Goal: Information Seeking & Learning: Check status

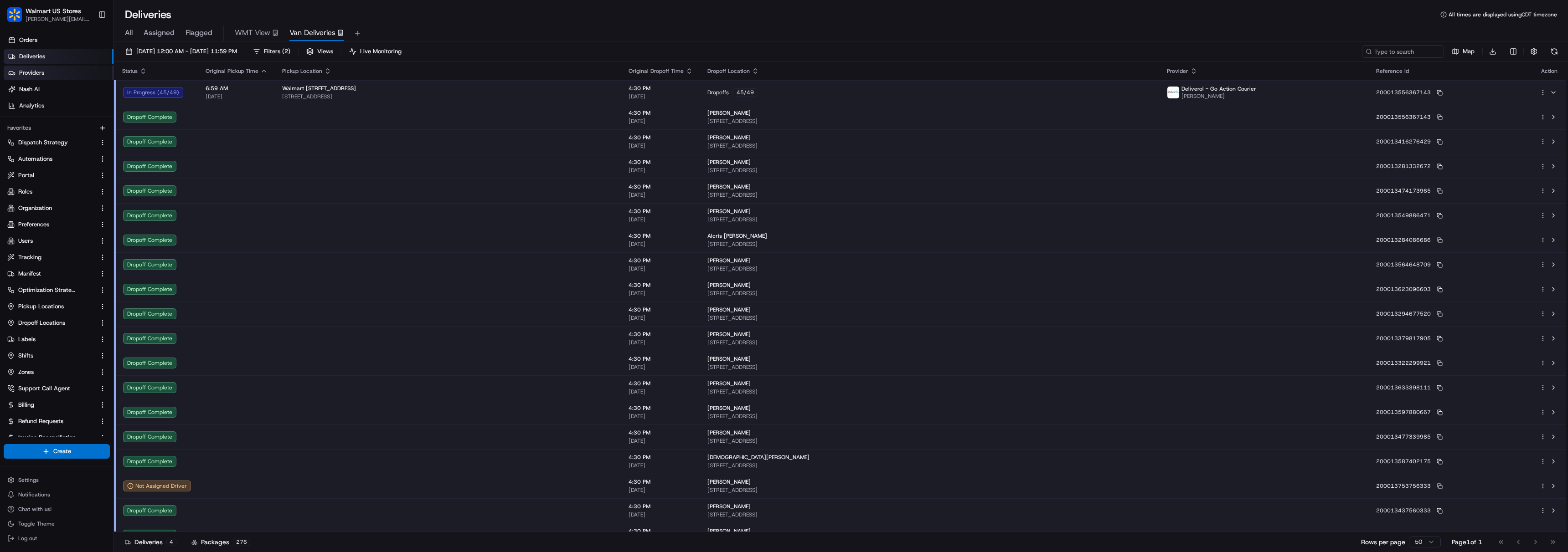
scroll to position [828, 0]
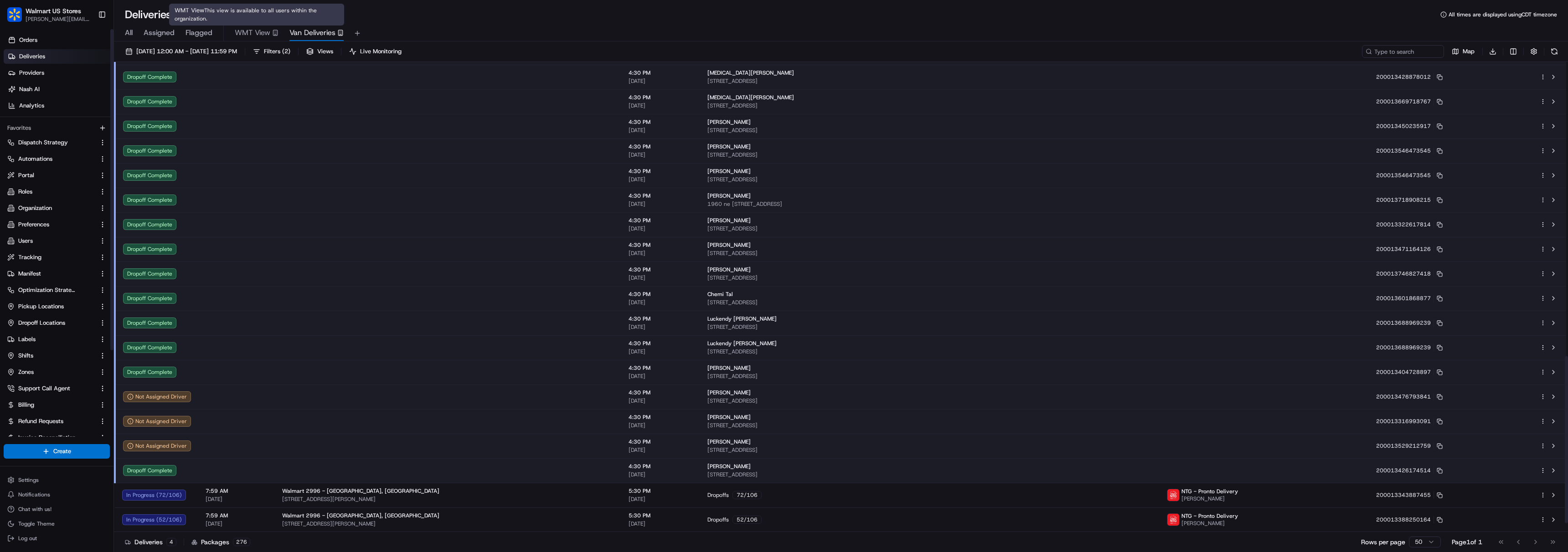
click at [256, 29] on span "WMT View" at bounding box center [253, 33] width 35 height 11
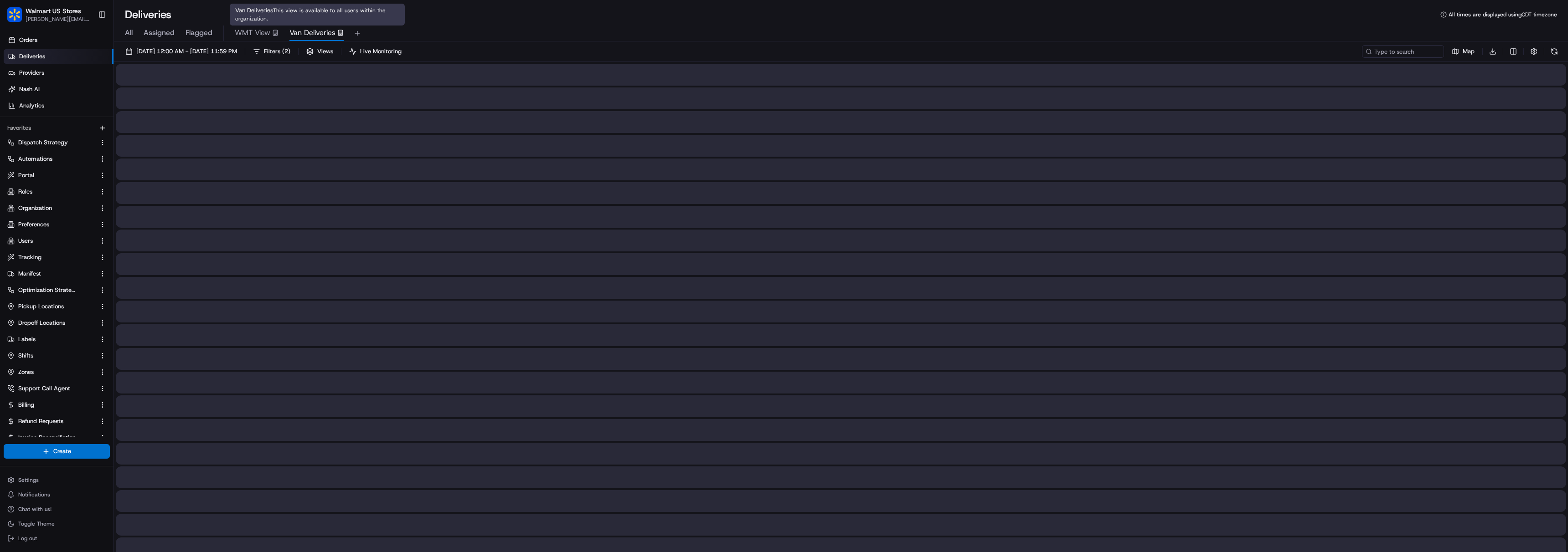
click at [335, 33] on span "Van Deliveries" at bounding box center [312, 33] width 46 height 11
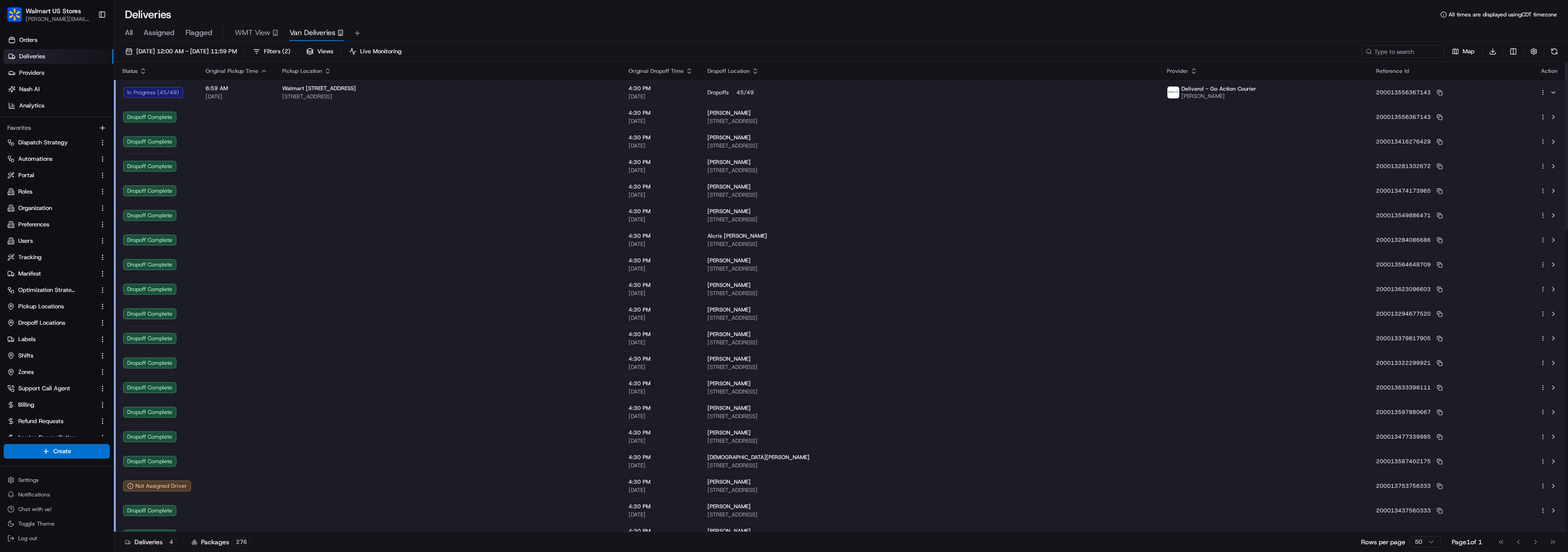
click at [372, 91] on div "Walmart [STREET_ADDRESS]" at bounding box center [447, 89] width 332 height 8
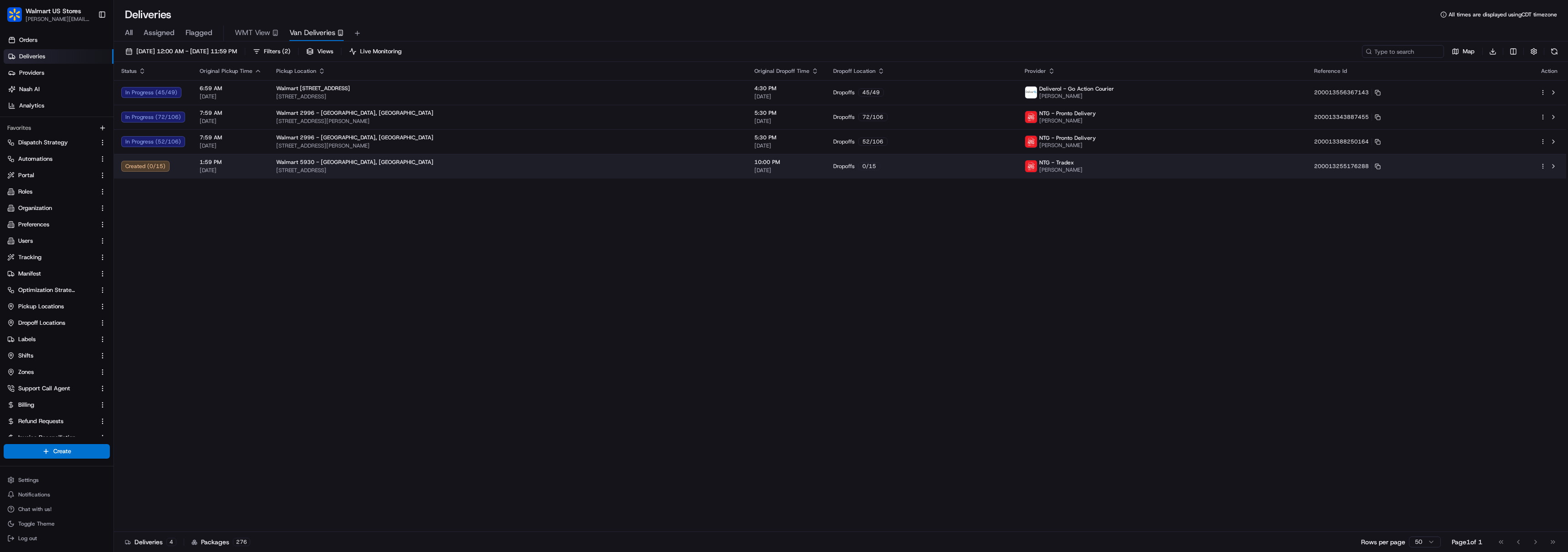
click at [324, 175] on td "Walmart 5930 - [GEOGRAPHIC_DATA], [GEOGRAPHIC_DATA] [STREET_ADDRESS]" at bounding box center [508, 166] width 478 height 24
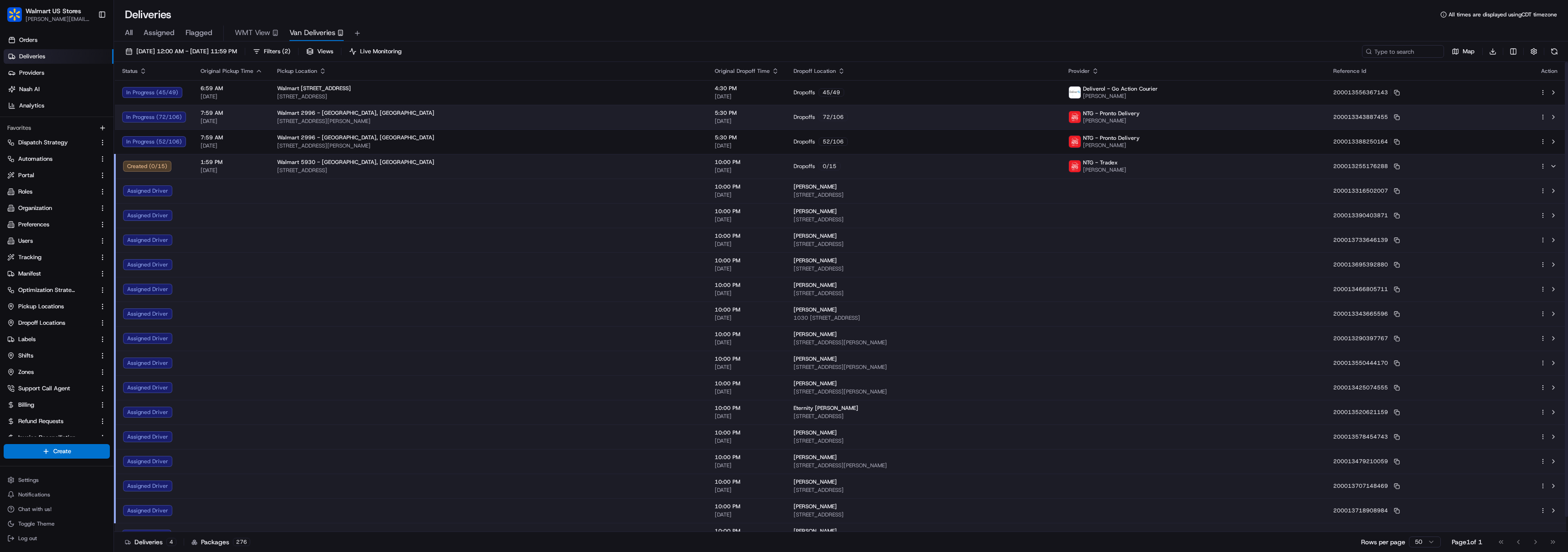
click at [502, 119] on span "[STREET_ADDRESS][PERSON_NAME]" at bounding box center [488, 122] width 423 height 8
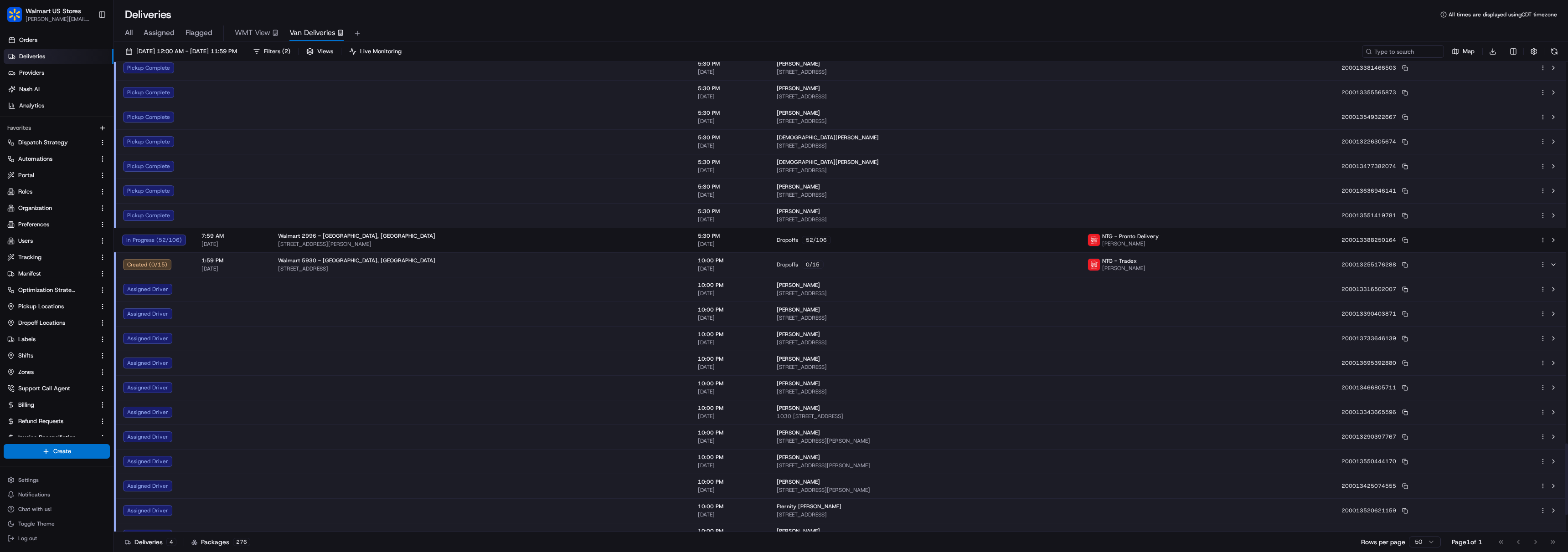
scroll to position [2511, 0]
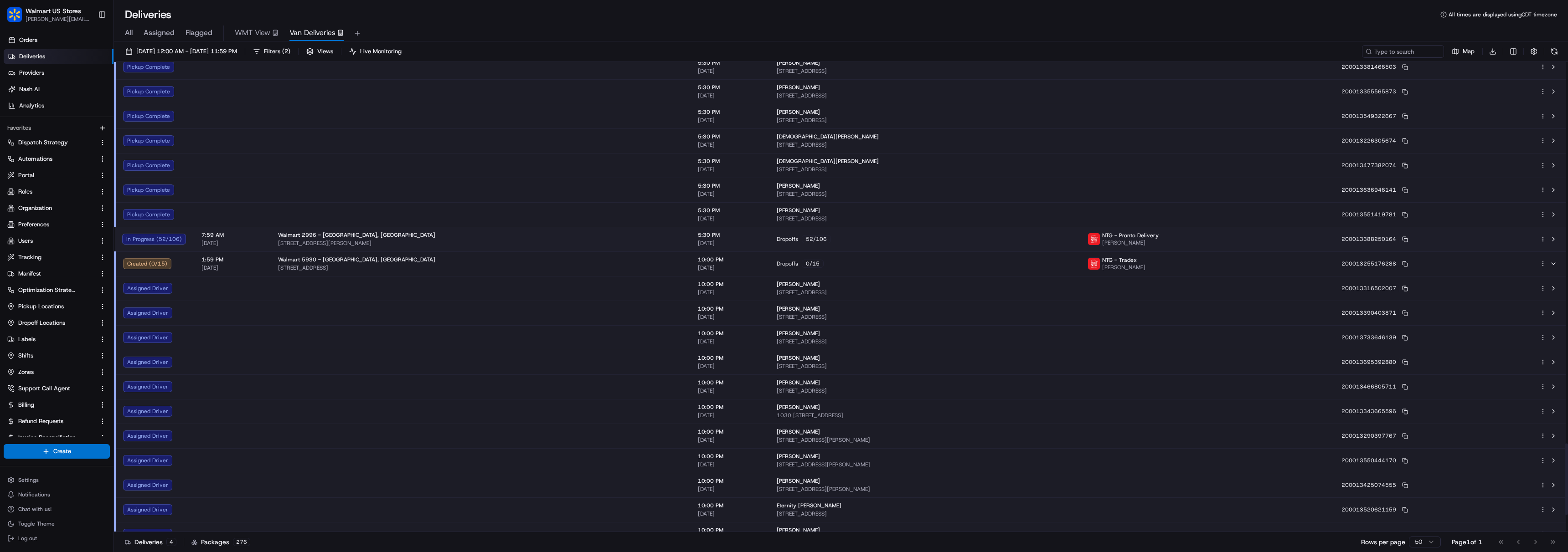
click at [480, 241] on span "[STREET_ADDRESS][PERSON_NAME]" at bounding box center [480, 243] width 405 height 8
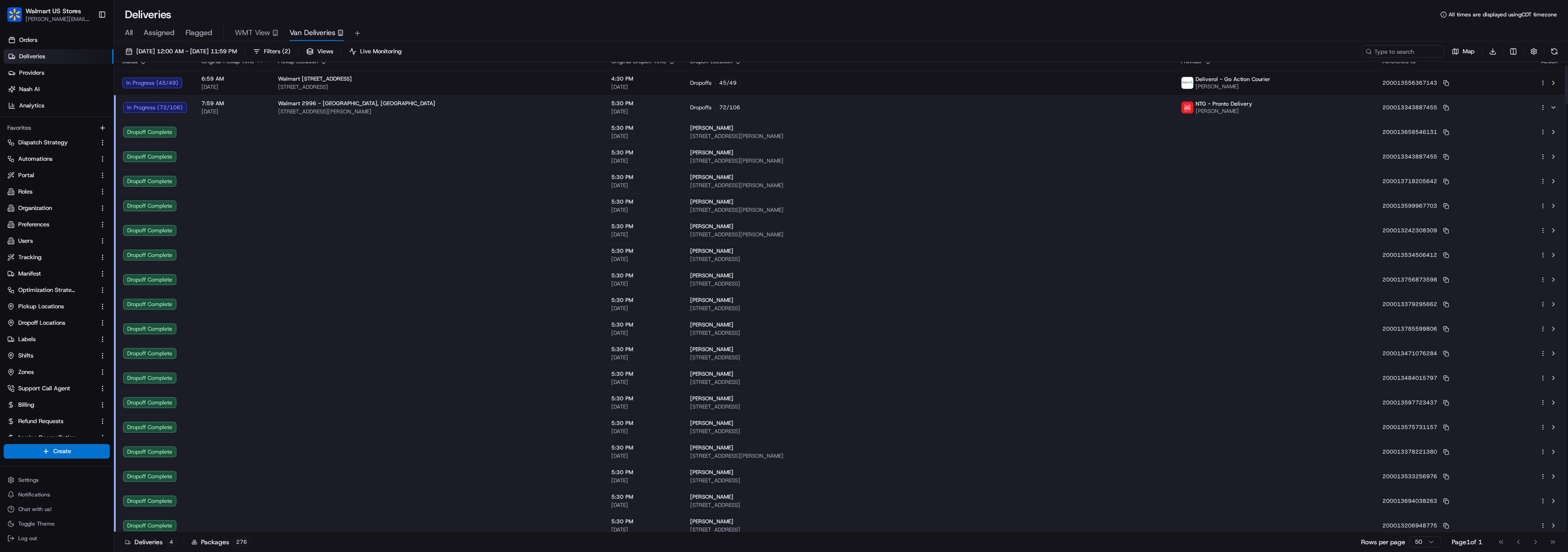
scroll to position [0, 0]
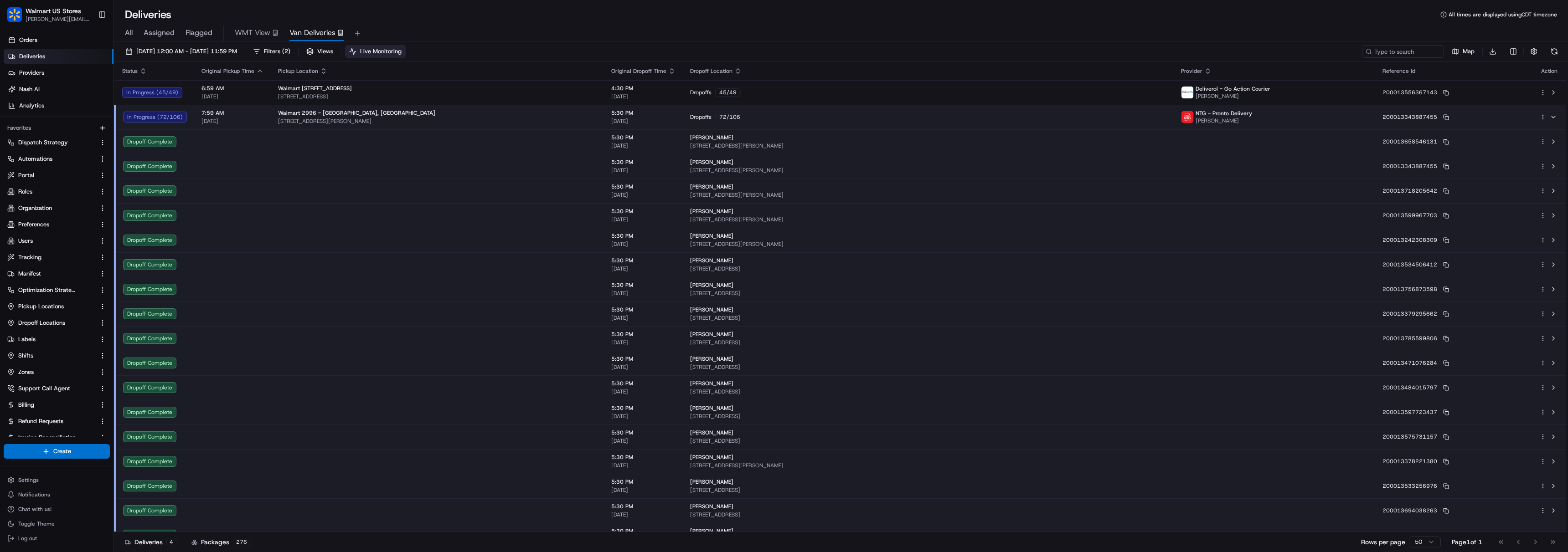
click at [401, 51] on span "Live Monitoring" at bounding box center [381, 51] width 41 height 8
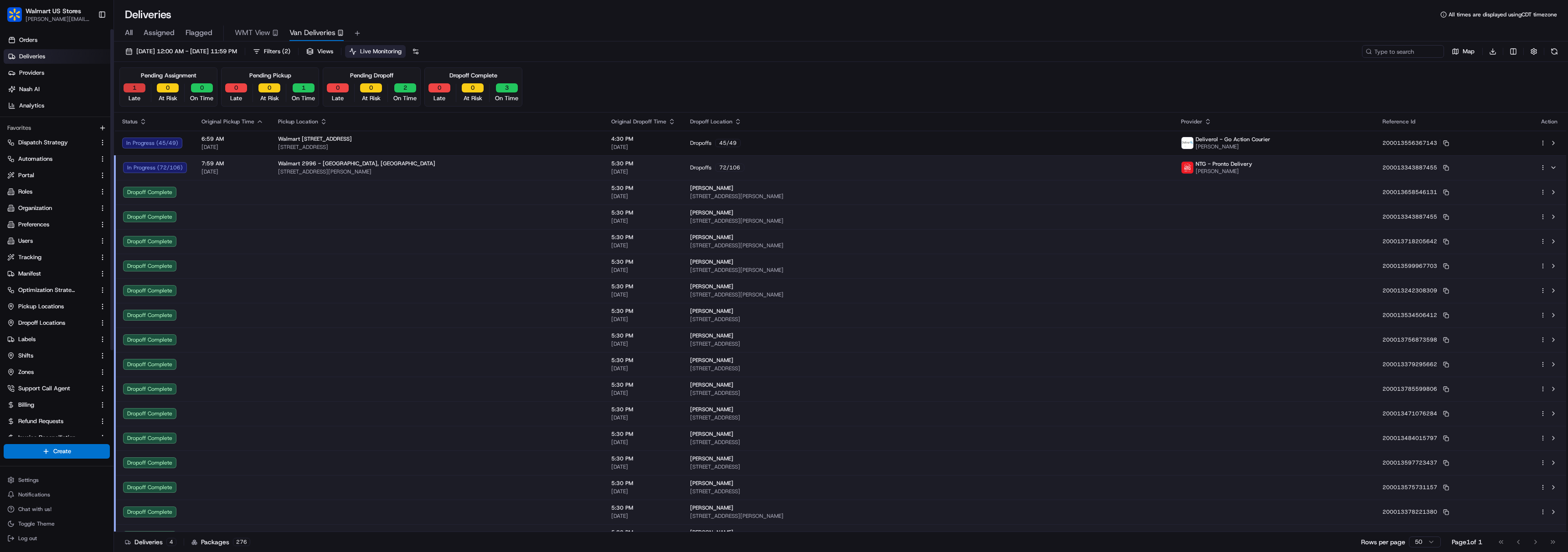
click at [133, 88] on button "1" at bounding box center [134, 88] width 22 height 9
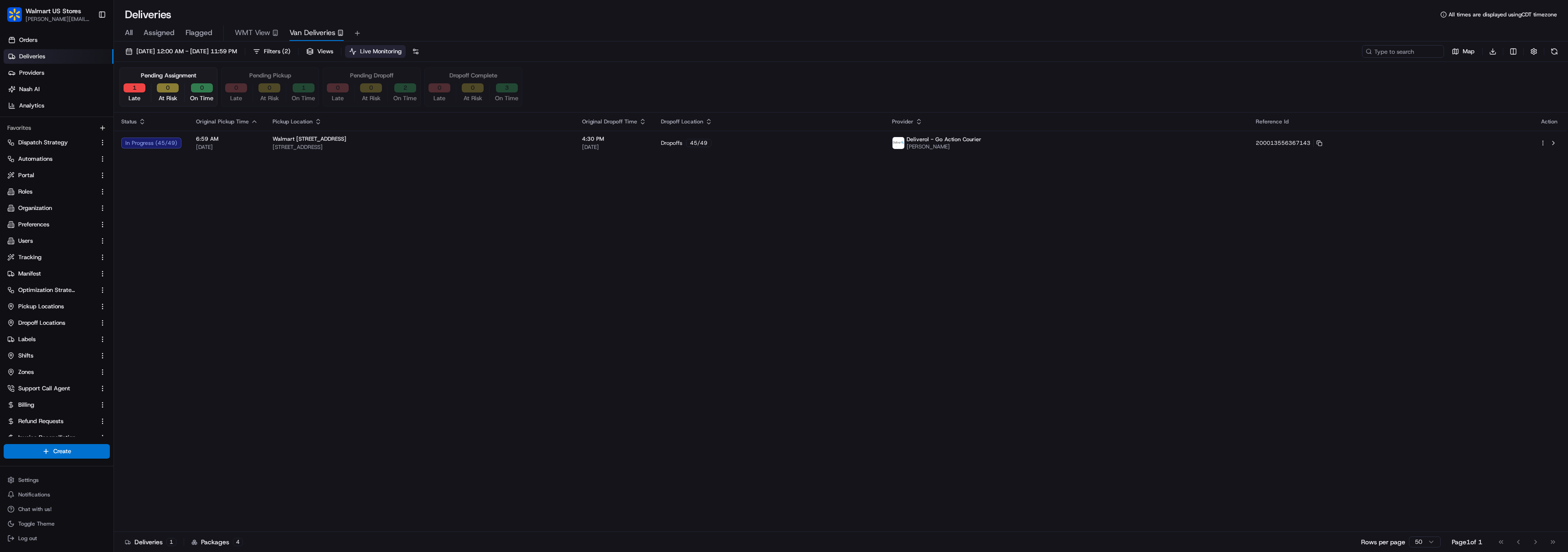
click at [520, 157] on div "Status Original Pickup Time Pickup Location Original Dropoff Time Dropoff Locat…" at bounding box center [840, 322] width 1452 height 420
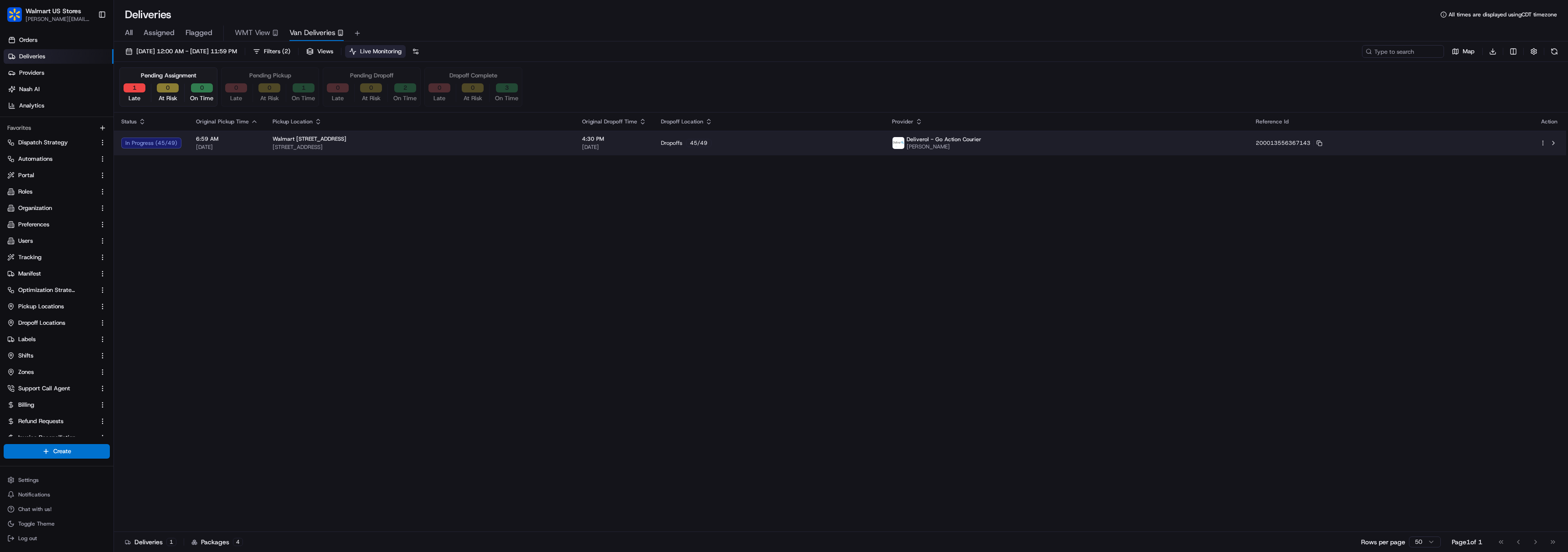
click at [519, 146] on span "[STREET_ADDRESS]" at bounding box center [420, 148] width 295 height 8
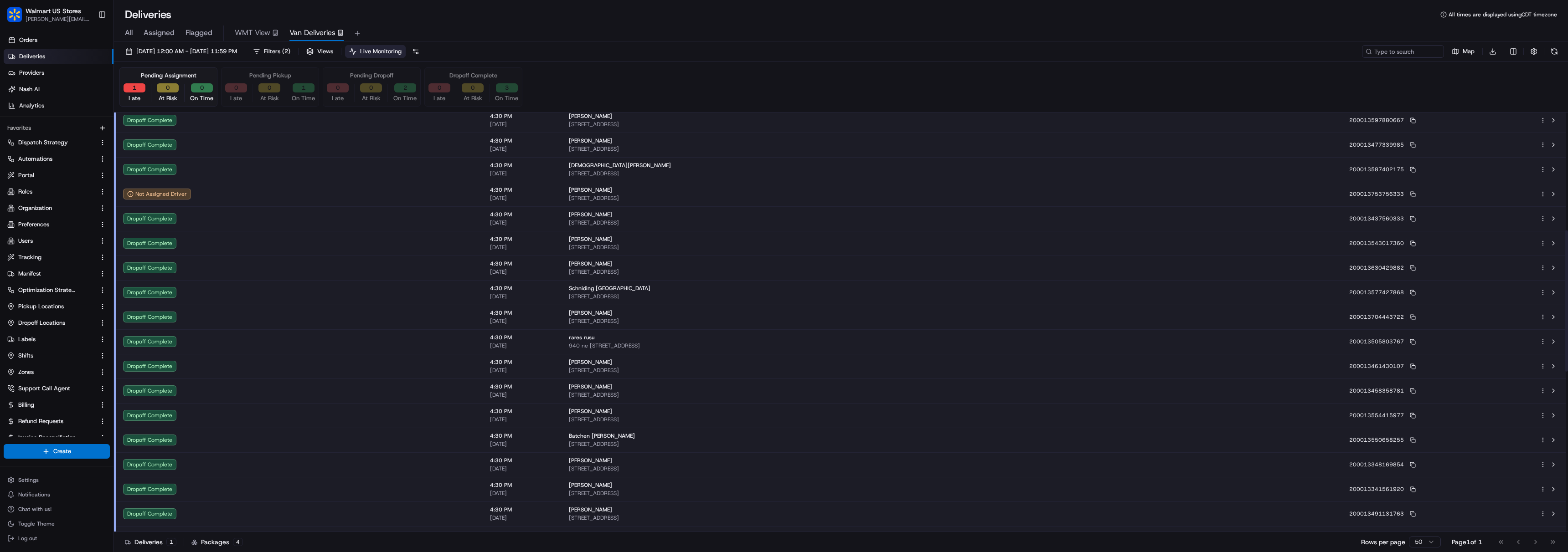
scroll to position [328, 0]
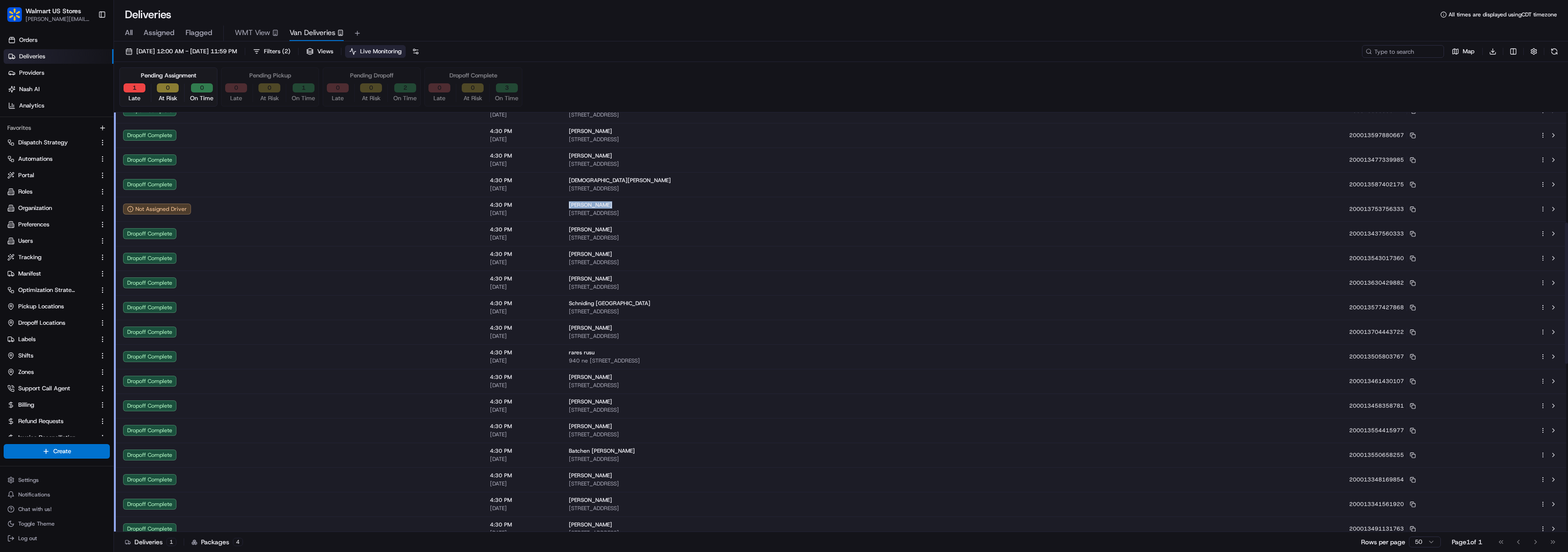
drag, startPoint x: 691, startPoint y: 203, endPoint x: 734, endPoint y: 204, distance: 43.0
click at [734, 204] on td "[PERSON_NAME] [STREET_ADDRESS]" at bounding box center [828, 209] width 535 height 24
copy span "[PERSON_NAME]"
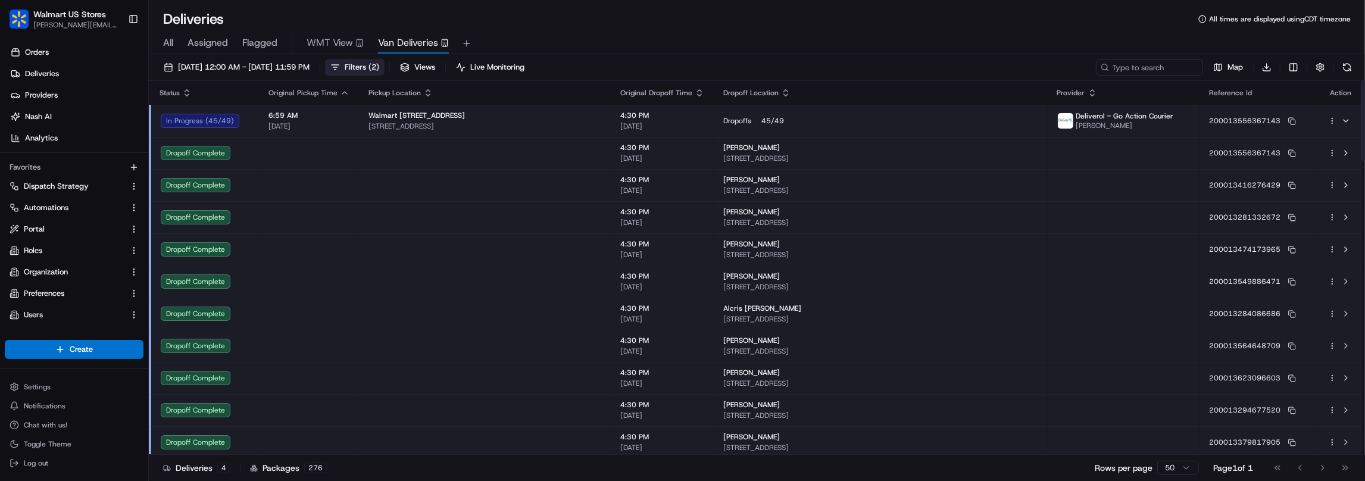
click at [379, 71] on span "( 2 )" at bounding box center [373, 67] width 11 height 11
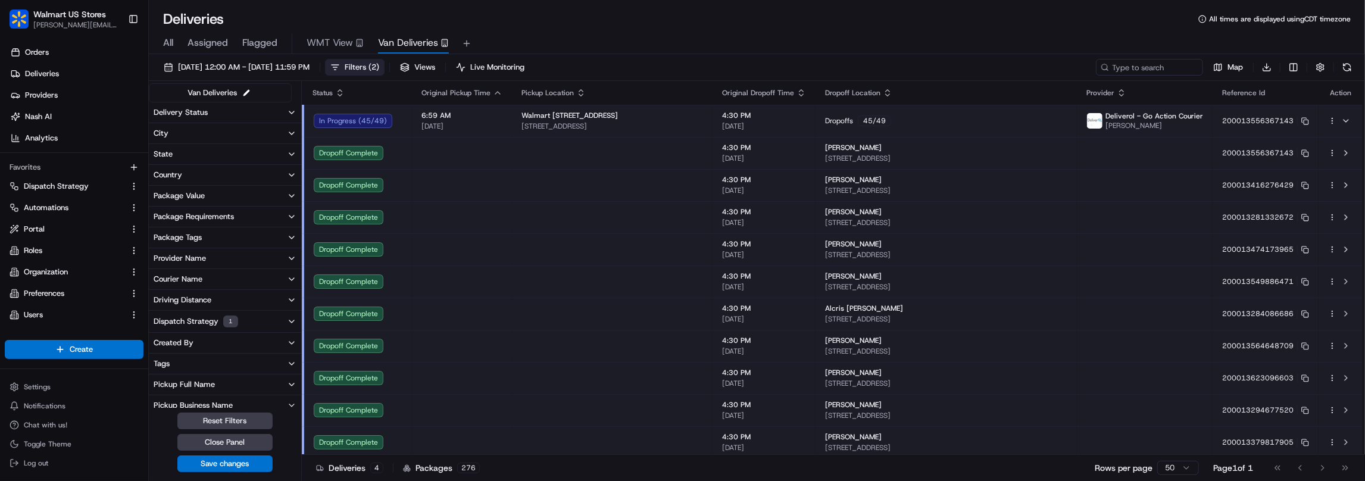
click at [379, 71] on span "( 2 )" at bounding box center [373, 67] width 11 height 11
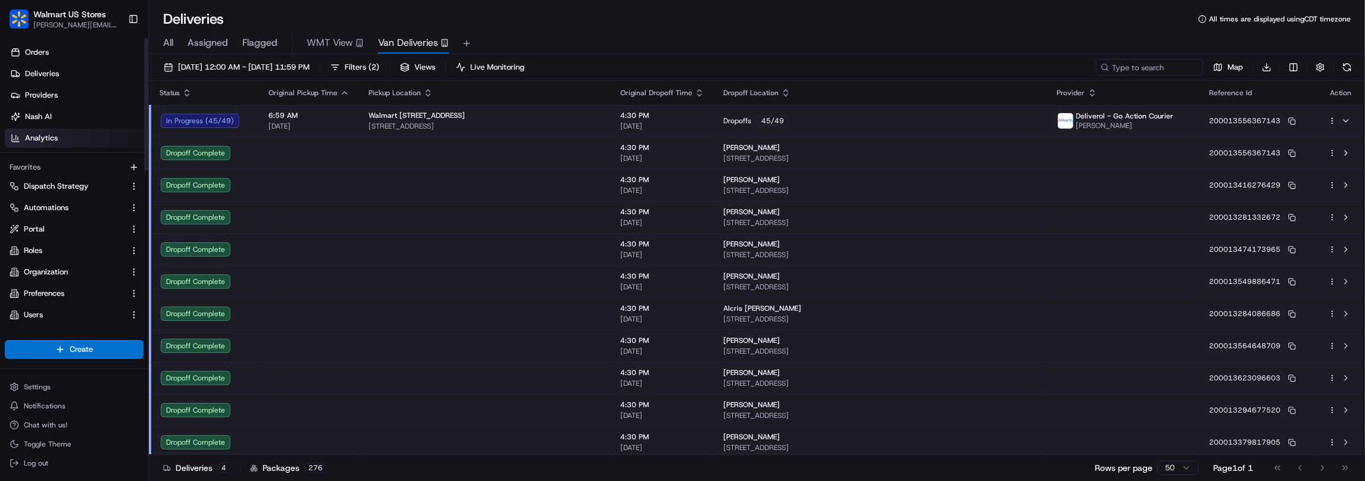
click at [72, 130] on link "Analytics" at bounding box center [76, 138] width 143 height 19
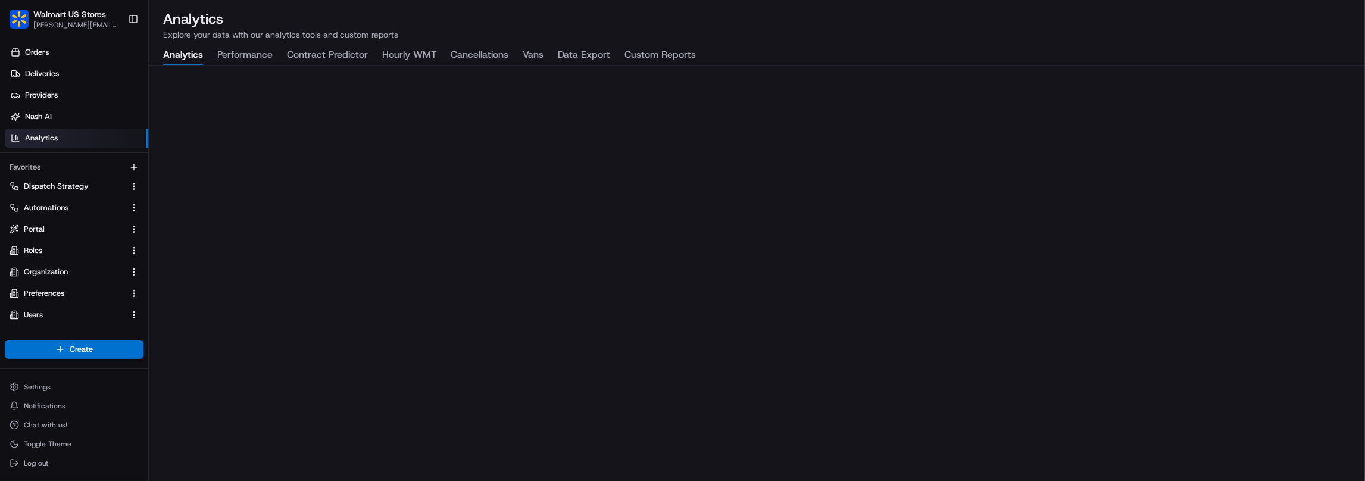
click at [251, 58] on button "Performance" at bounding box center [244, 55] width 55 height 20
click at [95, 83] on link "Deliveries" at bounding box center [76, 73] width 143 height 19
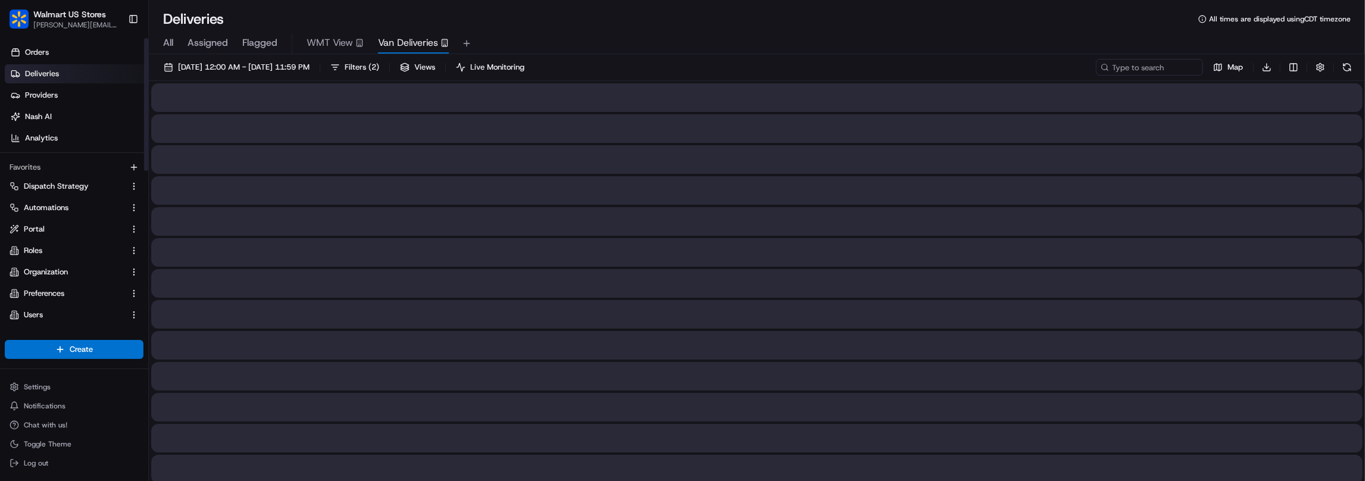
click at [95, 77] on link "Deliveries" at bounding box center [76, 73] width 143 height 19
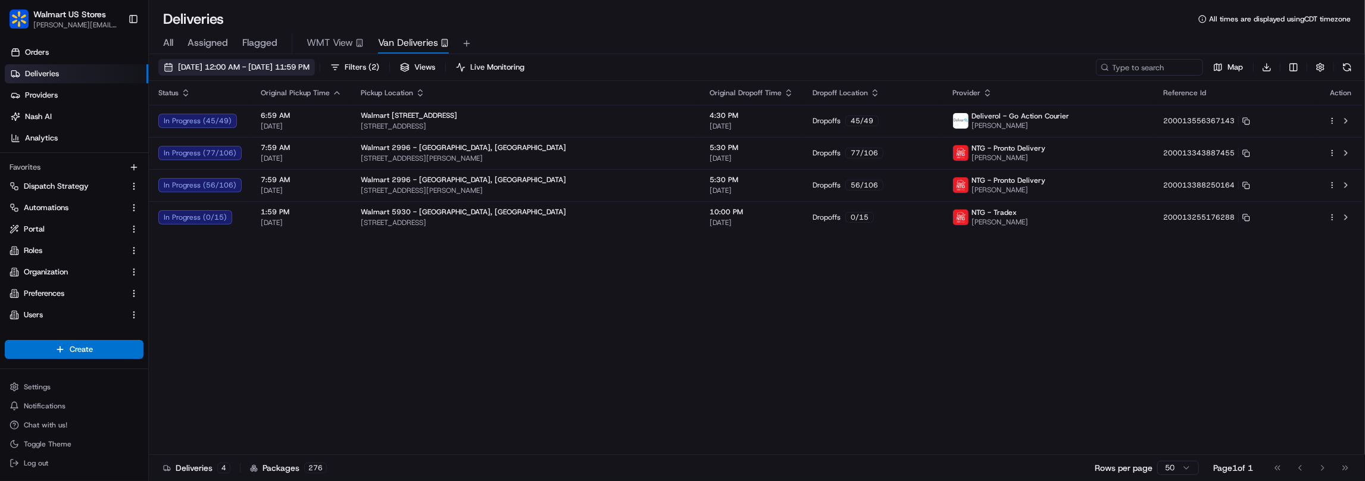
click at [315, 73] on button "[DATE] 12:00 AM - [DATE] 11:59 PM" at bounding box center [236, 67] width 157 height 17
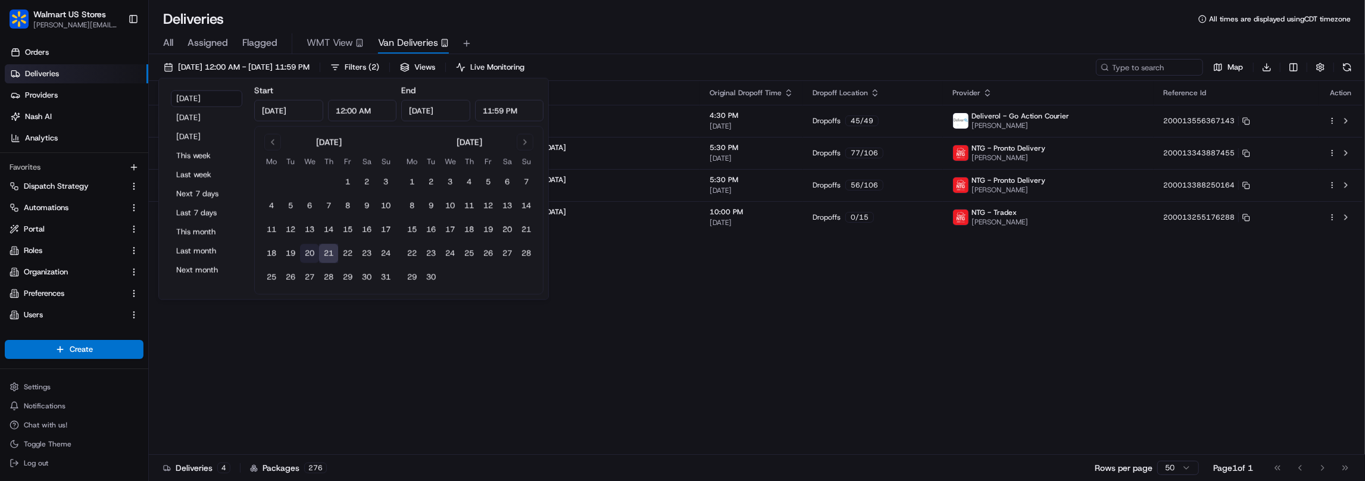
click at [311, 256] on button "20" at bounding box center [309, 253] width 19 height 19
type input "Aug 20, 2025"
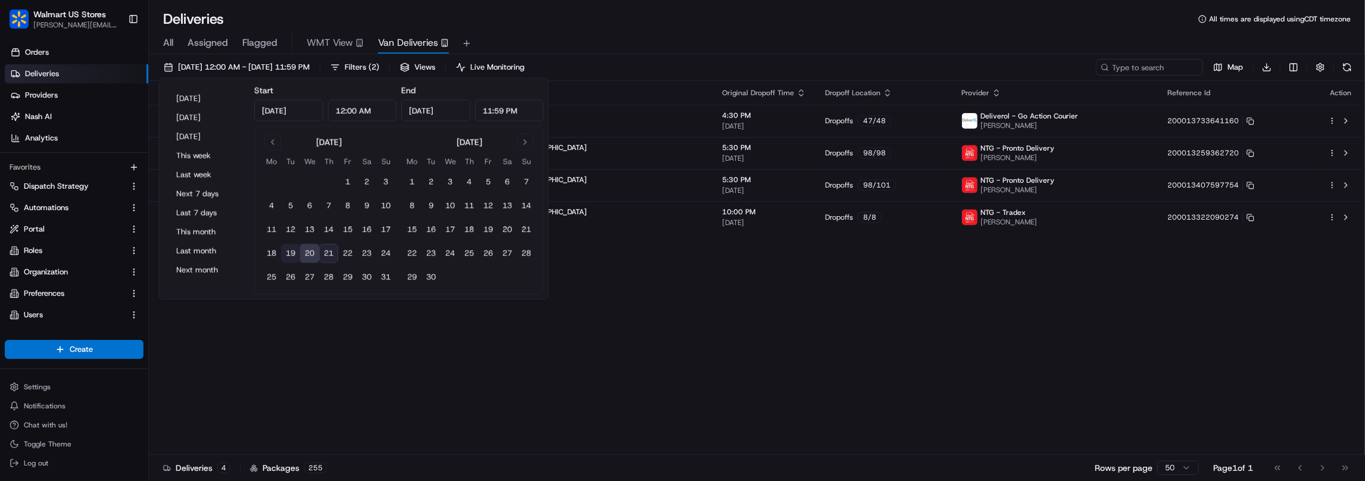
click at [292, 255] on button "19" at bounding box center [290, 253] width 19 height 19
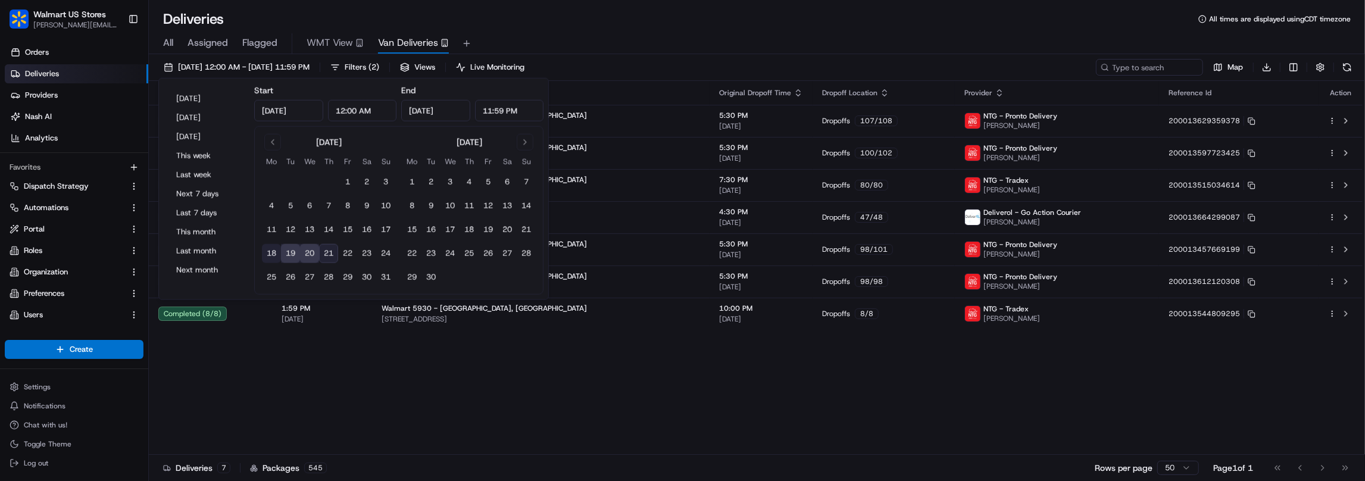
click at [268, 252] on button "18" at bounding box center [271, 253] width 19 height 19
type input "Aug 18, 2025"
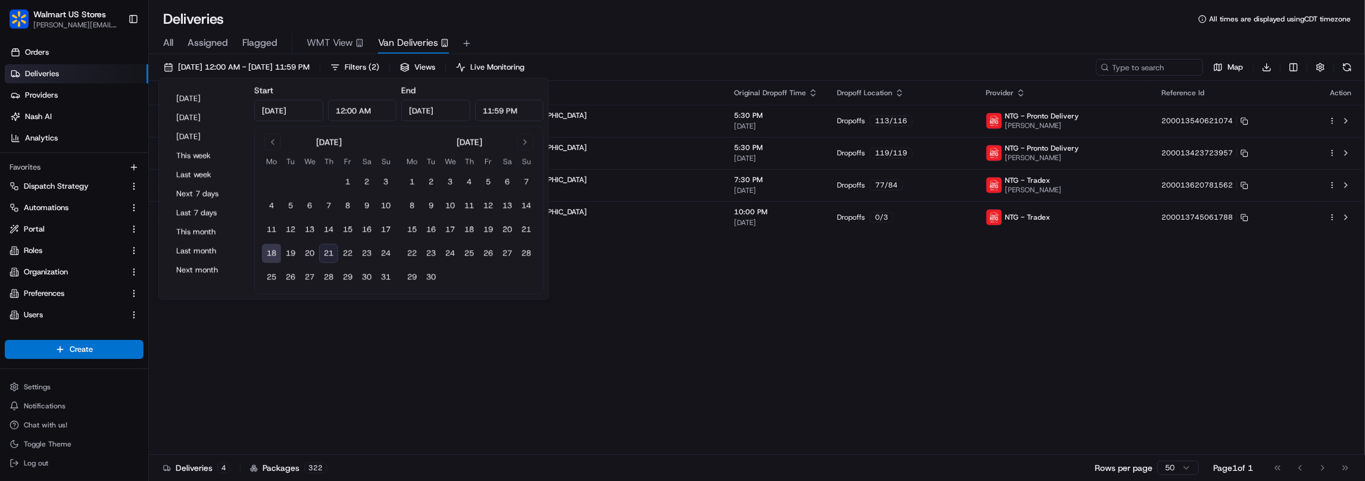
click at [332, 249] on button "21" at bounding box center [328, 253] width 19 height 19
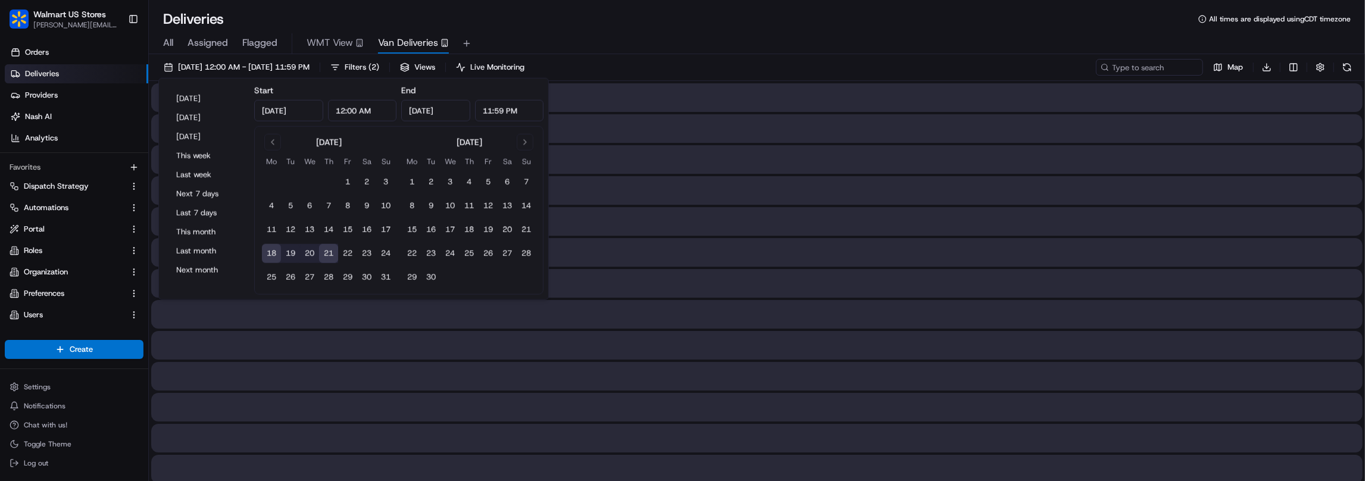
type input "Aug 21, 2025"
click at [694, 43] on div "All Assigned Flagged WMT View Van Deliveries" at bounding box center [757, 43] width 1216 height 21
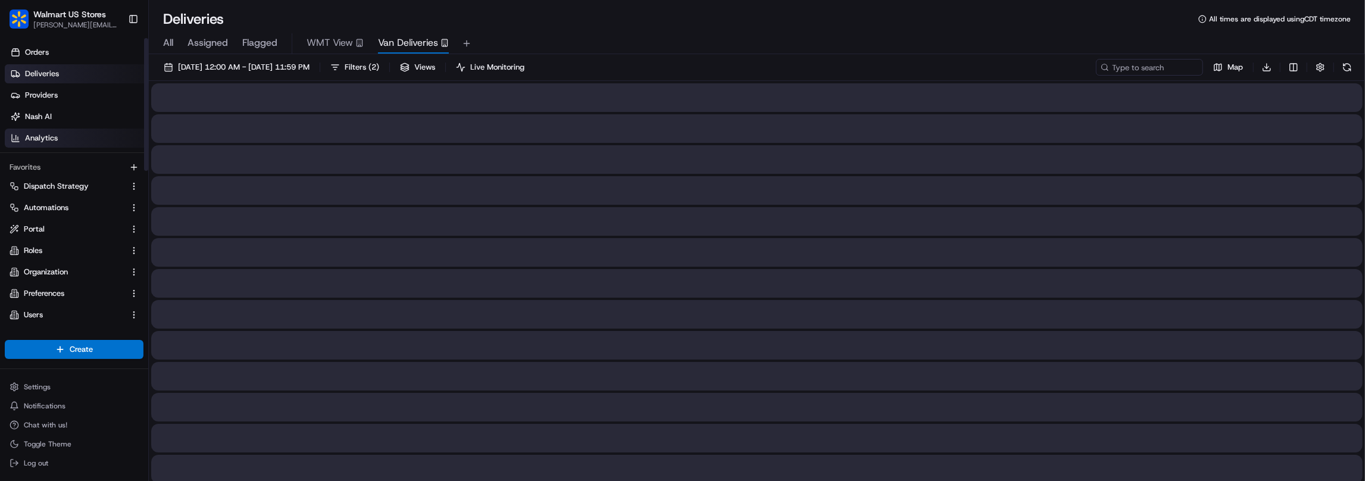
click at [57, 133] on link "Analytics" at bounding box center [76, 138] width 143 height 19
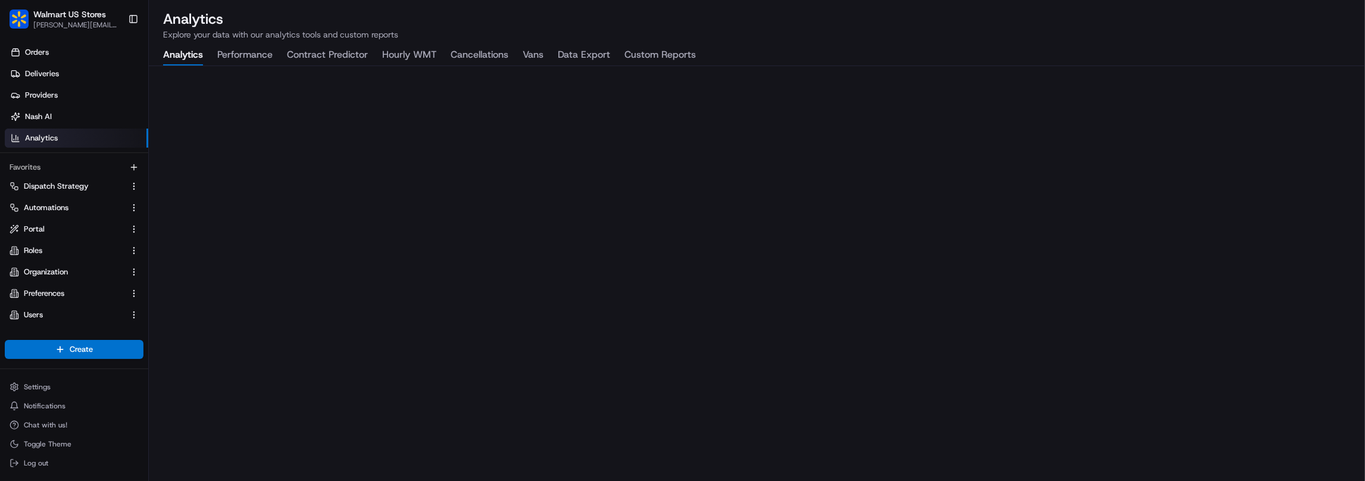
click at [245, 59] on button "Performance" at bounding box center [244, 55] width 55 height 20
